Goal: Find specific page/section: Find specific page/section

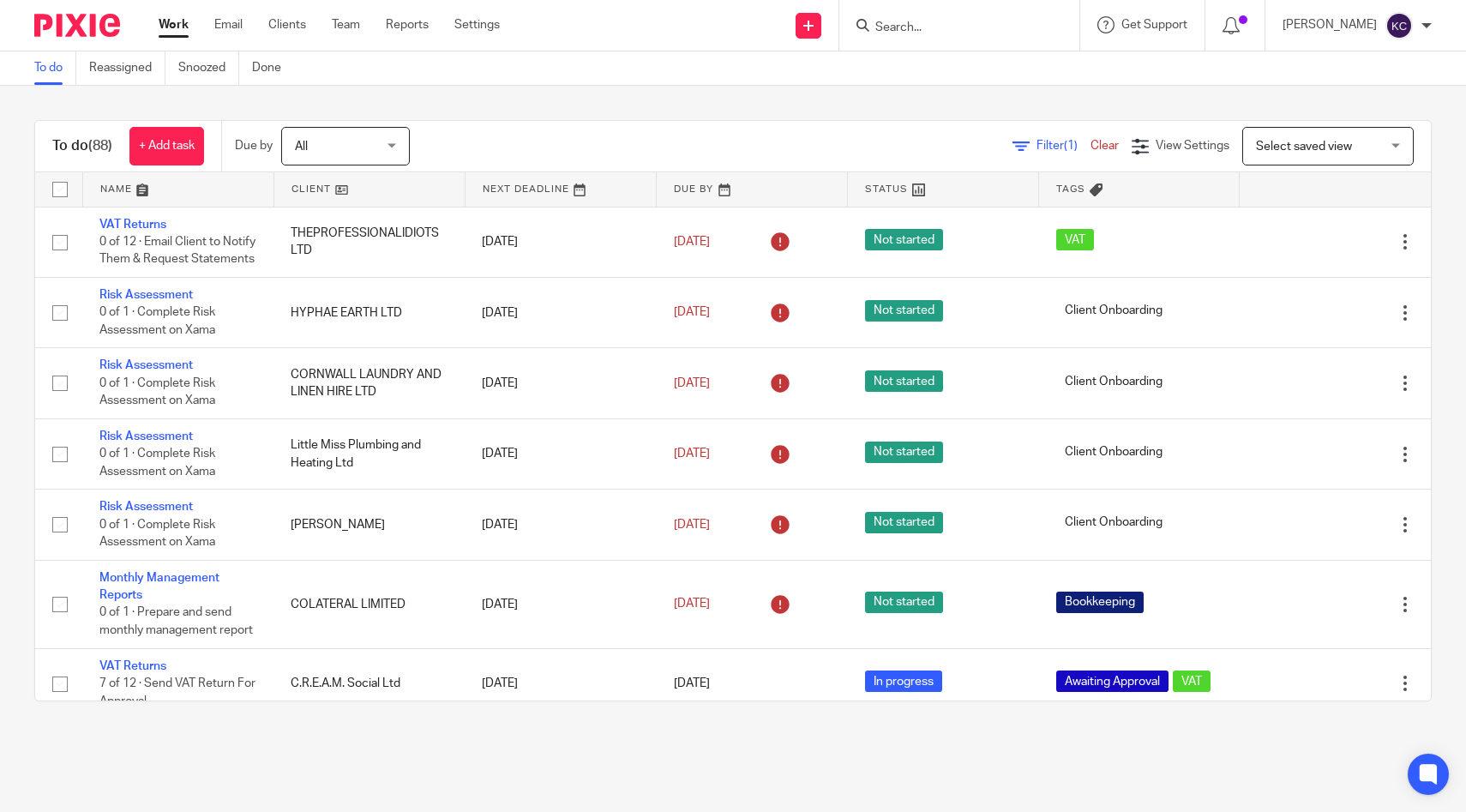
click at [970, 26] on input "Search" at bounding box center [951, 28] width 155 height 15
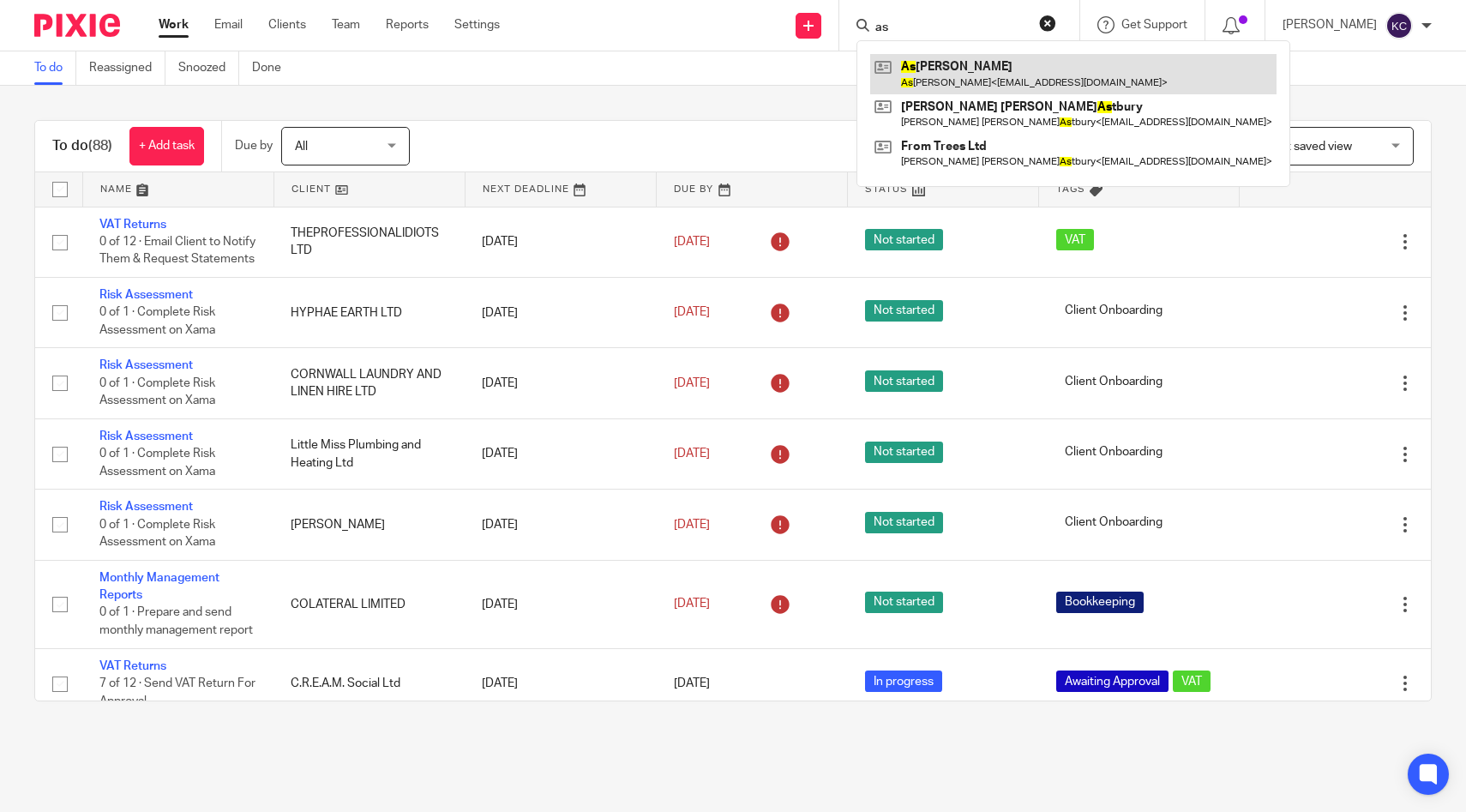
type input "as"
click at [963, 72] on link at bounding box center [1073, 74] width 407 height 40
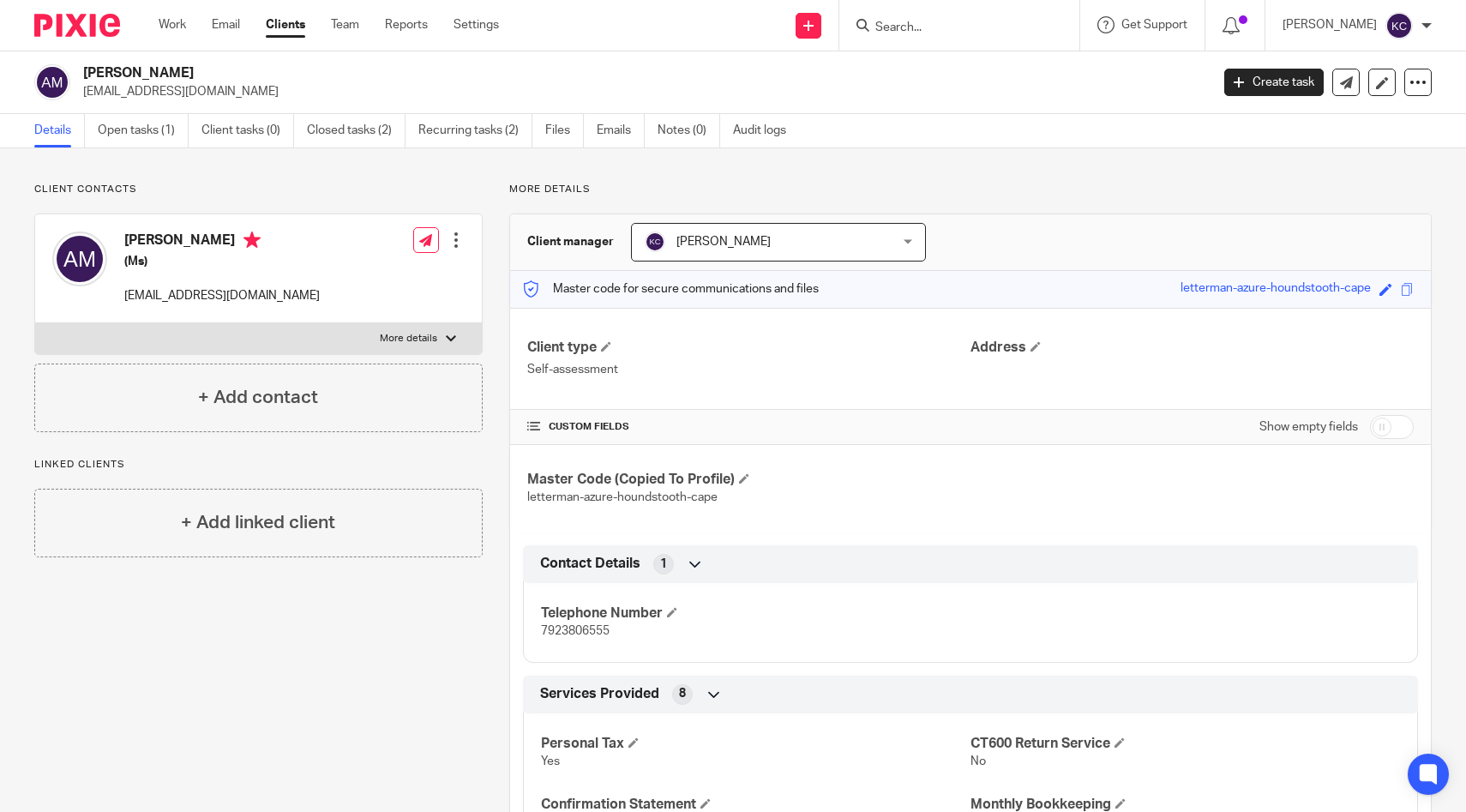
click at [150, 67] on h2 "[PERSON_NAME]" at bounding box center [529, 73] width 892 height 18
copy h2 "Mahdavi"
